Goal: Task Accomplishment & Management: Manage account settings

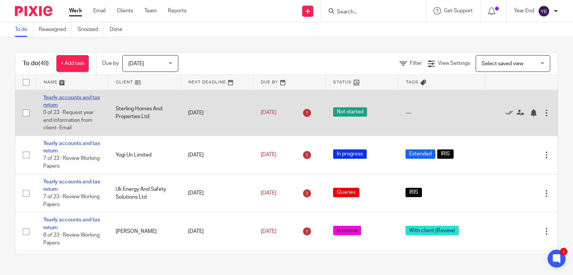
click at [72, 97] on link "Yearly accounts and tax return" at bounding box center [71, 101] width 57 height 13
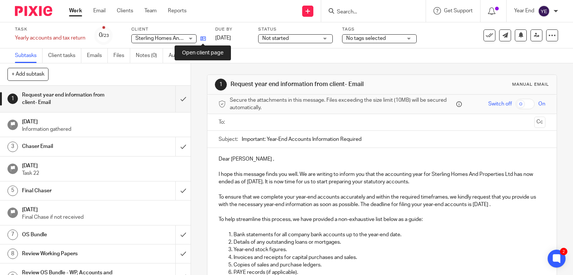
click at [203, 38] on icon at bounding box center [203, 39] width 6 height 6
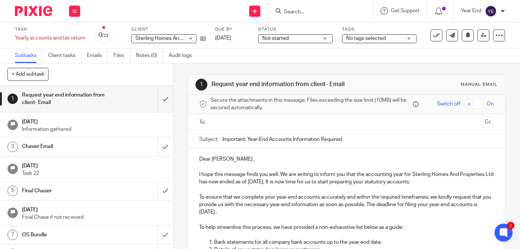
click at [295, 11] on input "Search" at bounding box center [316, 12] width 67 height 7
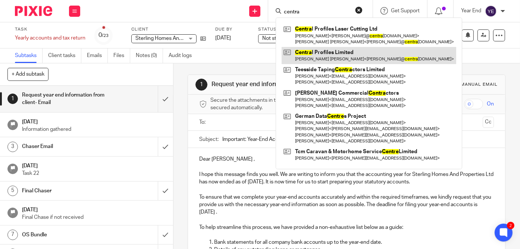
type input "centra"
click at [332, 56] on link at bounding box center [369, 55] width 175 height 17
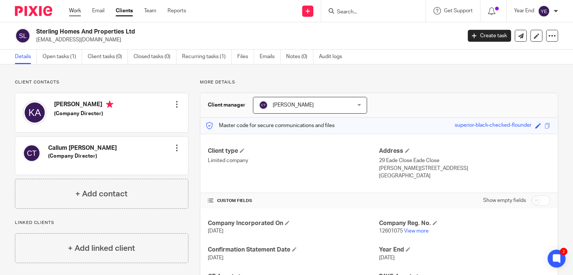
click at [73, 13] on link "Work" at bounding box center [75, 10] width 12 height 7
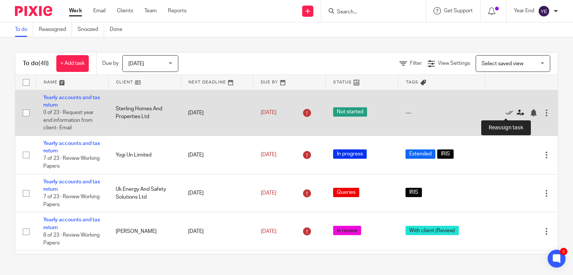
click at [517, 116] on icon at bounding box center [520, 112] width 7 height 7
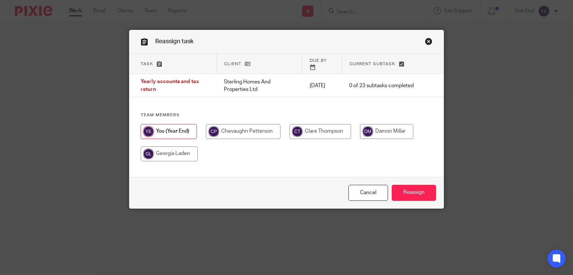
click at [184, 157] on input "radio" at bounding box center [169, 154] width 57 height 15
radio input "true"
click at [428, 193] on input "Reassign" at bounding box center [414, 193] width 44 height 16
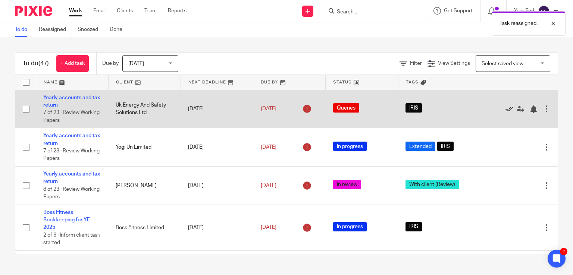
click at [506, 110] on link at bounding box center [511, 108] width 11 height 7
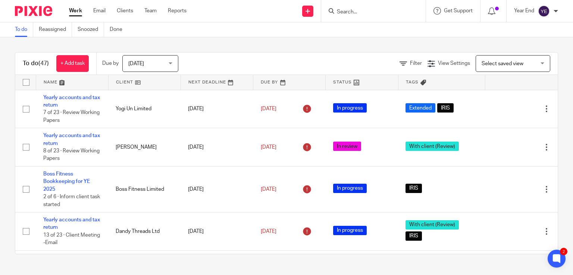
click at [53, 82] on link at bounding box center [72, 82] width 72 height 15
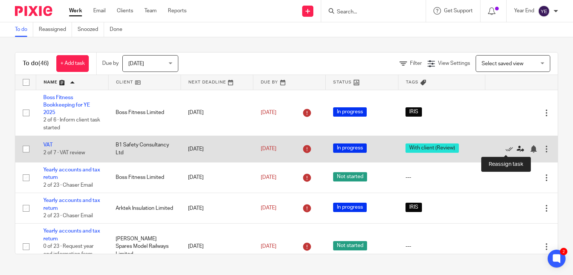
click at [517, 151] on icon at bounding box center [520, 148] width 7 height 7
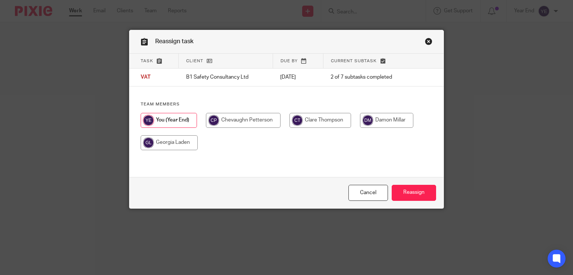
click at [334, 121] on input "radio" at bounding box center [321, 120] width 62 height 15
radio input "true"
click at [410, 194] on input "Reassign" at bounding box center [414, 193] width 44 height 16
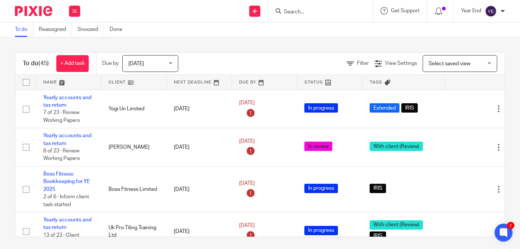
click at [310, 13] on input "Search" at bounding box center [316, 12] width 67 height 7
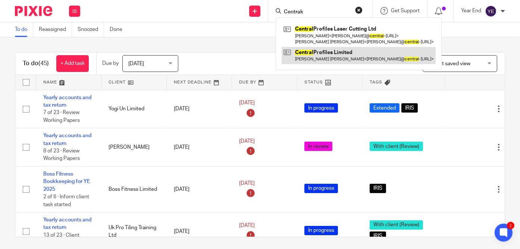
type input "Centrak"
click at [325, 58] on link at bounding box center [359, 55] width 154 height 17
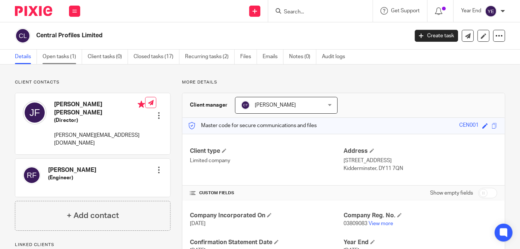
click at [65, 58] on link "Open tasks (1)" at bounding box center [63, 57] width 40 height 15
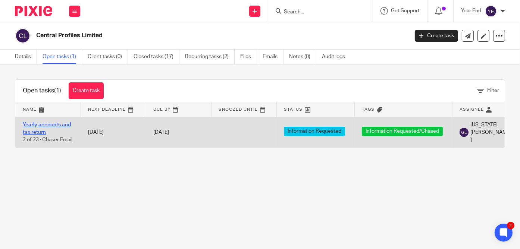
click at [67, 125] on link "Yearly accounts and tax return" at bounding box center [47, 128] width 48 height 13
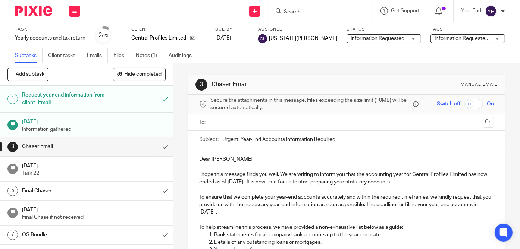
click at [435, 36] on span "Information Requested/Chased" at bounding box center [471, 38] width 73 height 5
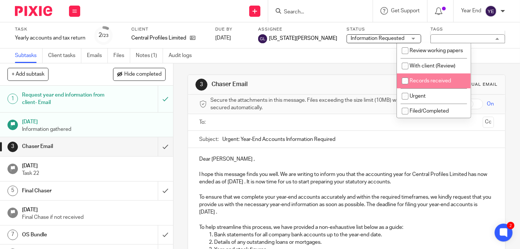
click at [425, 84] on span "Records received" at bounding box center [430, 80] width 41 height 5
checkbox input "true"
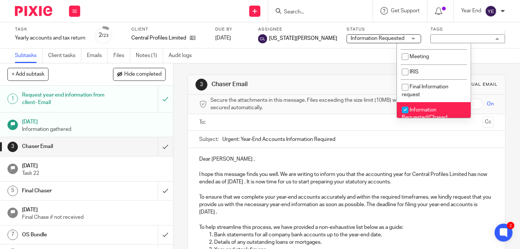
scroll to position [257, 0]
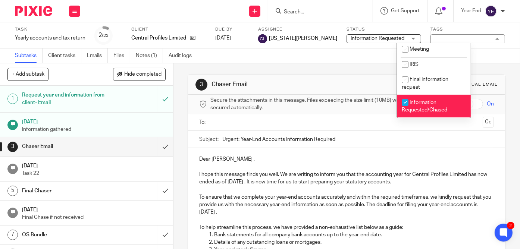
click at [413, 106] on li "Information Requested/Chased" at bounding box center [434, 106] width 74 height 23
checkbox input "false"
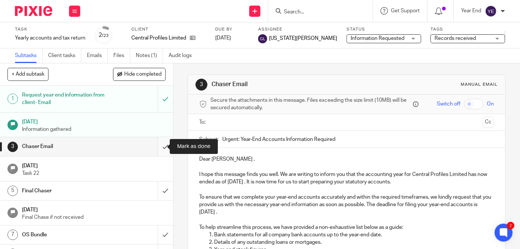
click at [162, 149] on input "submit" at bounding box center [86, 146] width 173 height 19
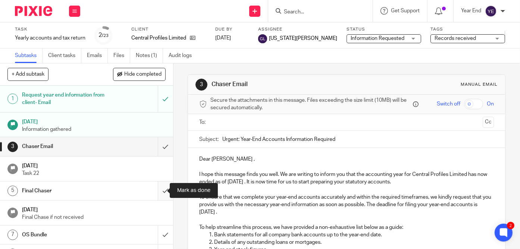
click at [161, 190] on input "submit" at bounding box center [86, 191] width 173 height 19
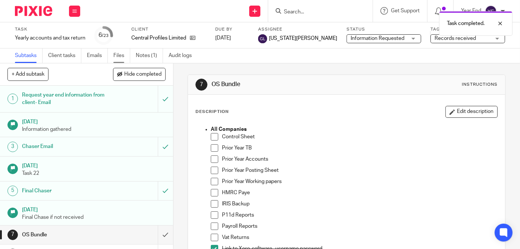
click at [118, 56] on link "Files" at bounding box center [121, 55] width 17 height 15
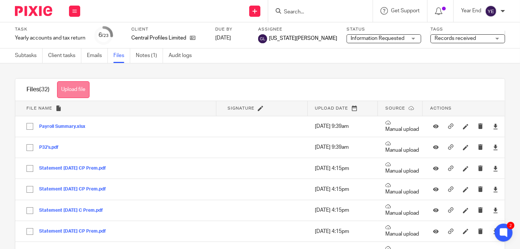
click at [81, 89] on button "Upload file" at bounding box center [73, 89] width 32 height 17
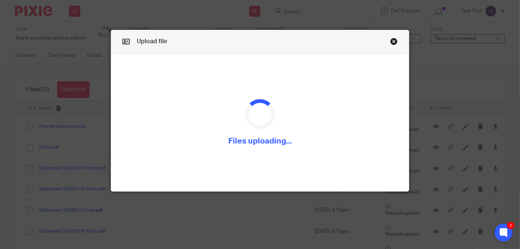
click at [391, 41] on link "Close this dialog window" at bounding box center [393, 43] width 7 height 10
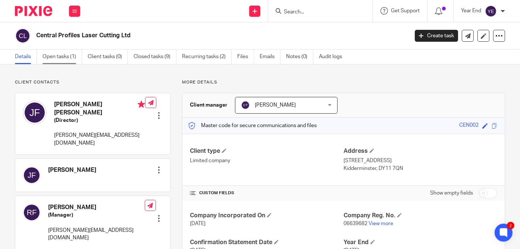
click at [62, 55] on link "Open tasks (1)" at bounding box center [63, 57] width 40 height 15
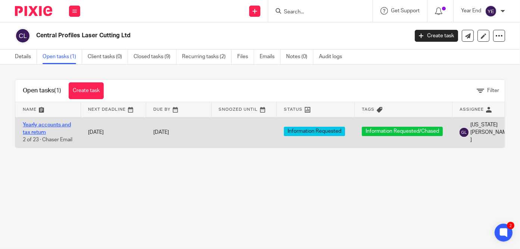
click at [59, 123] on link "Yearly accounts and tax return" at bounding box center [47, 128] width 48 height 13
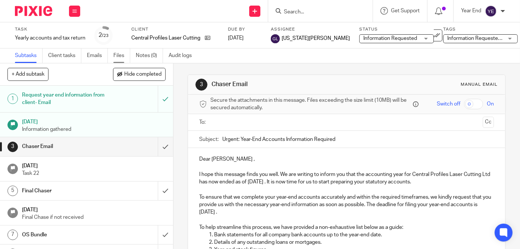
click at [119, 56] on link "Files" at bounding box center [121, 55] width 17 height 15
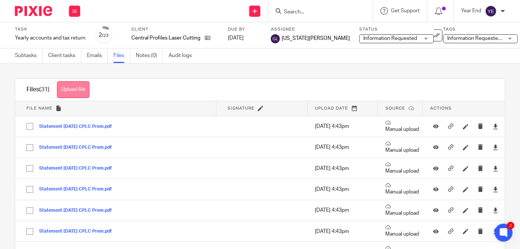
click at [81, 90] on button "Upload file" at bounding box center [73, 89] width 32 height 17
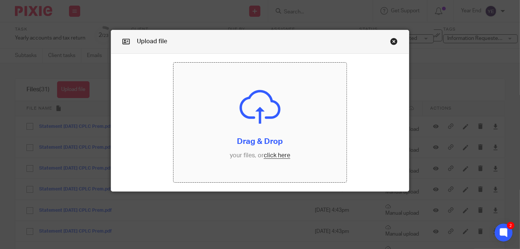
click at [390, 43] on link "Close this dialog window" at bounding box center [393, 43] width 7 height 10
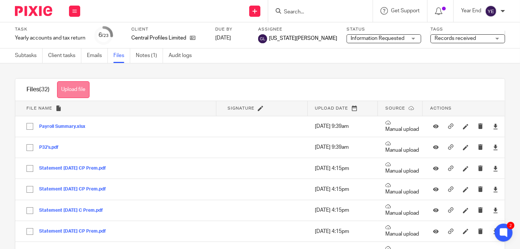
click at [79, 91] on button "Upload file" at bounding box center [73, 89] width 32 height 17
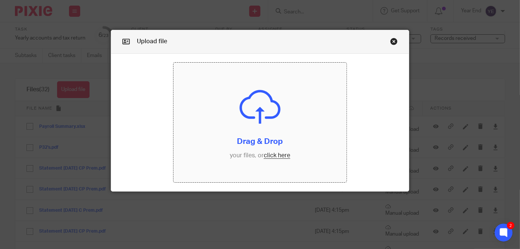
click at [266, 156] on input "file" at bounding box center [259, 122] width 173 height 119
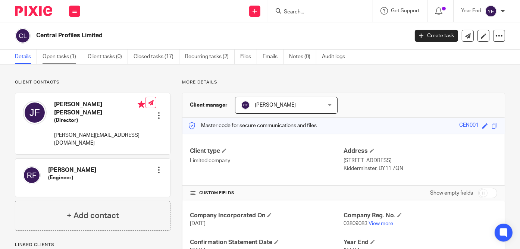
click at [55, 56] on link "Open tasks (1)" at bounding box center [63, 57] width 40 height 15
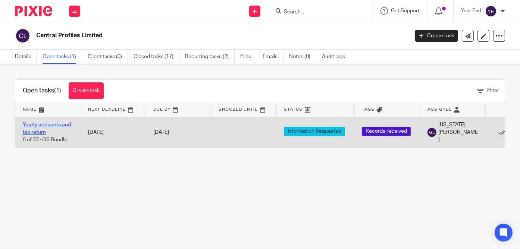
click at [42, 122] on link "Yearly accounts and tax return" at bounding box center [47, 128] width 48 height 13
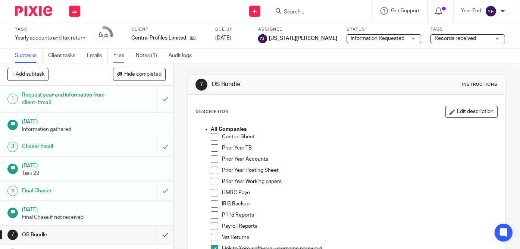
click at [119, 57] on link "Files" at bounding box center [121, 55] width 17 height 15
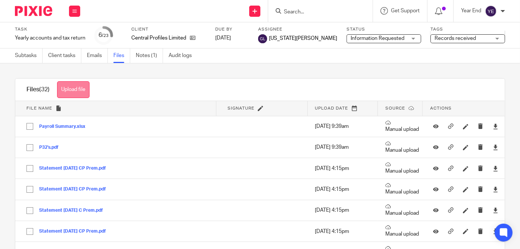
click at [83, 89] on button "Upload file" at bounding box center [73, 89] width 32 height 17
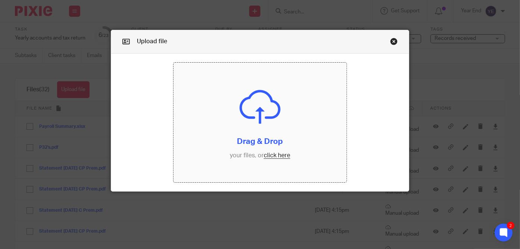
click at [392, 41] on link "Close this dialog window" at bounding box center [393, 43] width 7 height 10
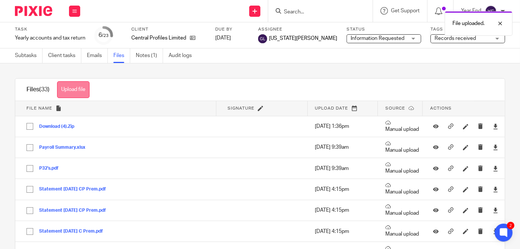
click at [84, 90] on button "Upload file" at bounding box center [73, 89] width 32 height 17
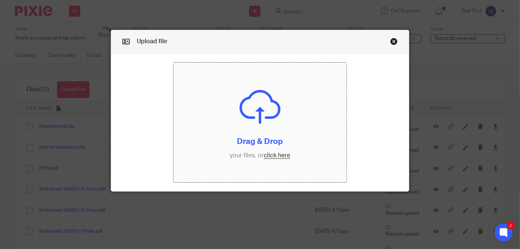
click at [276, 157] on input "file" at bounding box center [259, 122] width 173 height 119
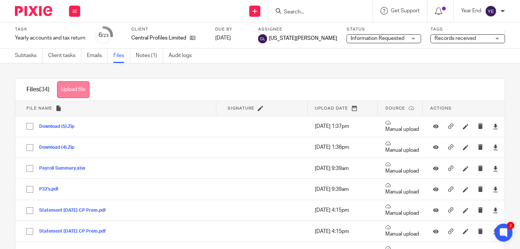
click at [82, 93] on button "Upload file" at bounding box center [73, 89] width 32 height 17
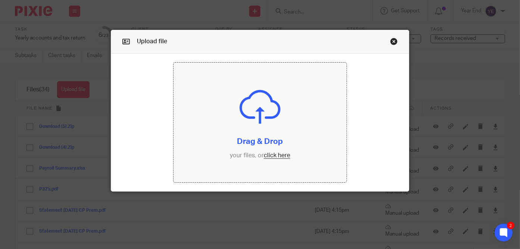
click at [264, 157] on input "file" at bounding box center [259, 122] width 173 height 119
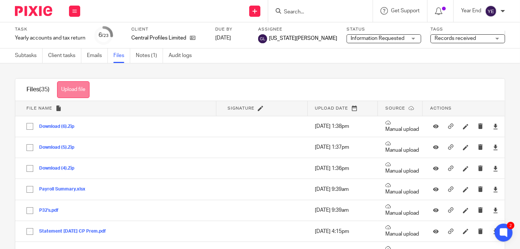
click at [76, 90] on button "Upload file" at bounding box center [73, 89] width 32 height 17
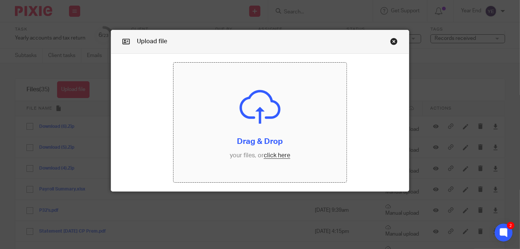
click at [270, 155] on input "file" at bounding box center [259, 122] width 173 height 119
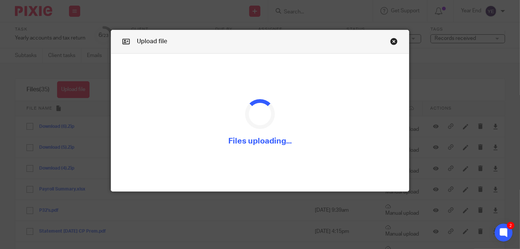
click at [309, 175] on form "Drag & Drop your files, or click here Files uploading..." at bounding box center [260, 123] width 298 height 138
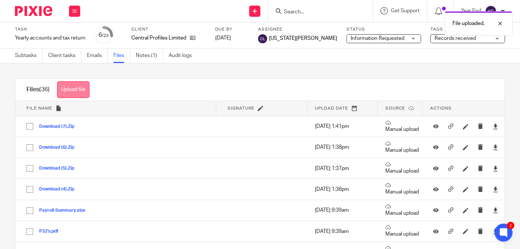
click at [80, 90] on button "Upload file" at bounding box center [73, 89] width 32 height 17
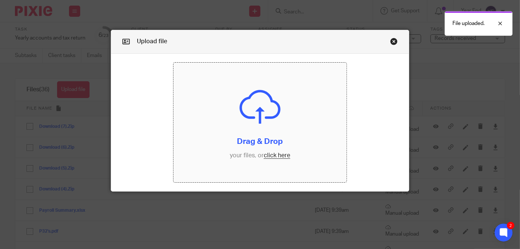
click at [269, 156] on input "file" at bounding box center [259, 122] width 173 height 119
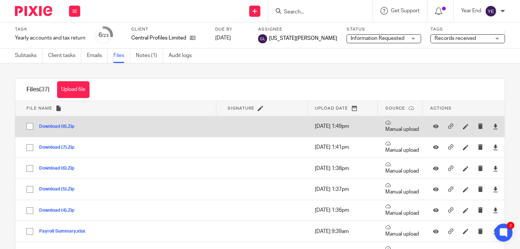
click at [29, 125] on input "checkbox" at bounding box center [30, 126] width 14 height 14
checkbox input "true"
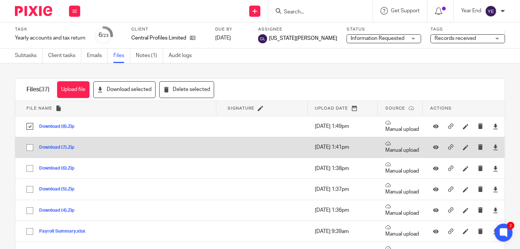
click at [27, 148] on input "checkbox" at bounding box center [30, 148] width 14 height 14
checkbox input "true"
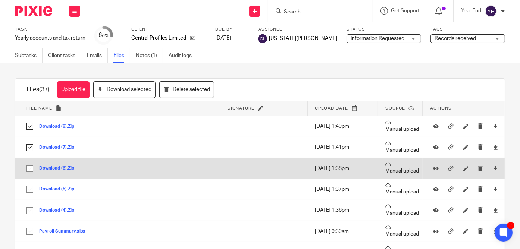
click at [29, 167] on input "checkbox" at bounding box center [30, 169] width 14 height 14
checkbox input "true"
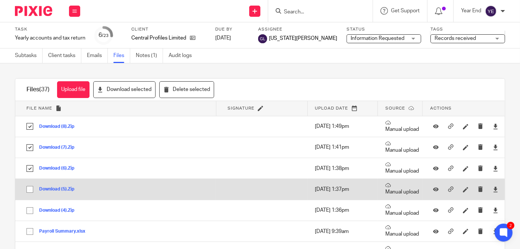
click at [30, 192] on input "checkbox" at bounding box center [30, 189] width 14 height 14
checkbox input "true"
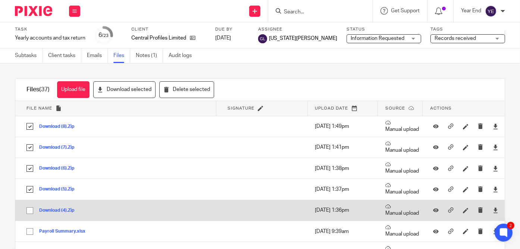
click at [32, 211] on input "checkbox" at bounding box center [30, 211] width 14 height 14
checkbox input "true"
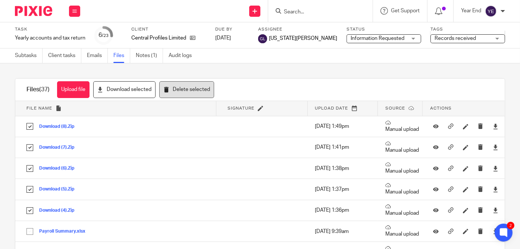
click at [186, 94] on button "Delete selected" at bounding box center [186, 89] width 55 height 17
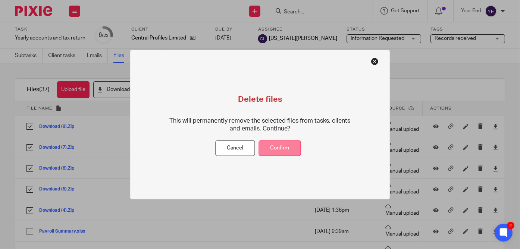
click at [291, 150] on button "Confirm" at bounding box center [280, 148] width 42 height 16
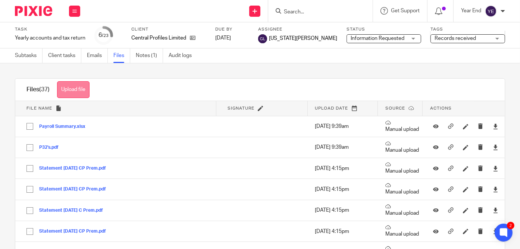
click at [84, 91] on button "Upload file" at bounding box center [73, 89] width 32 height 17
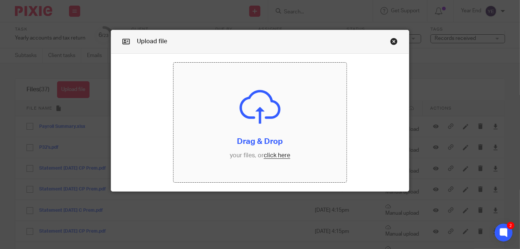
click at [281, 156] on input "file" at bounding box center [259, 122] width 173 height 119
